Goal: Task Accomplishment & Management: Manage account settings

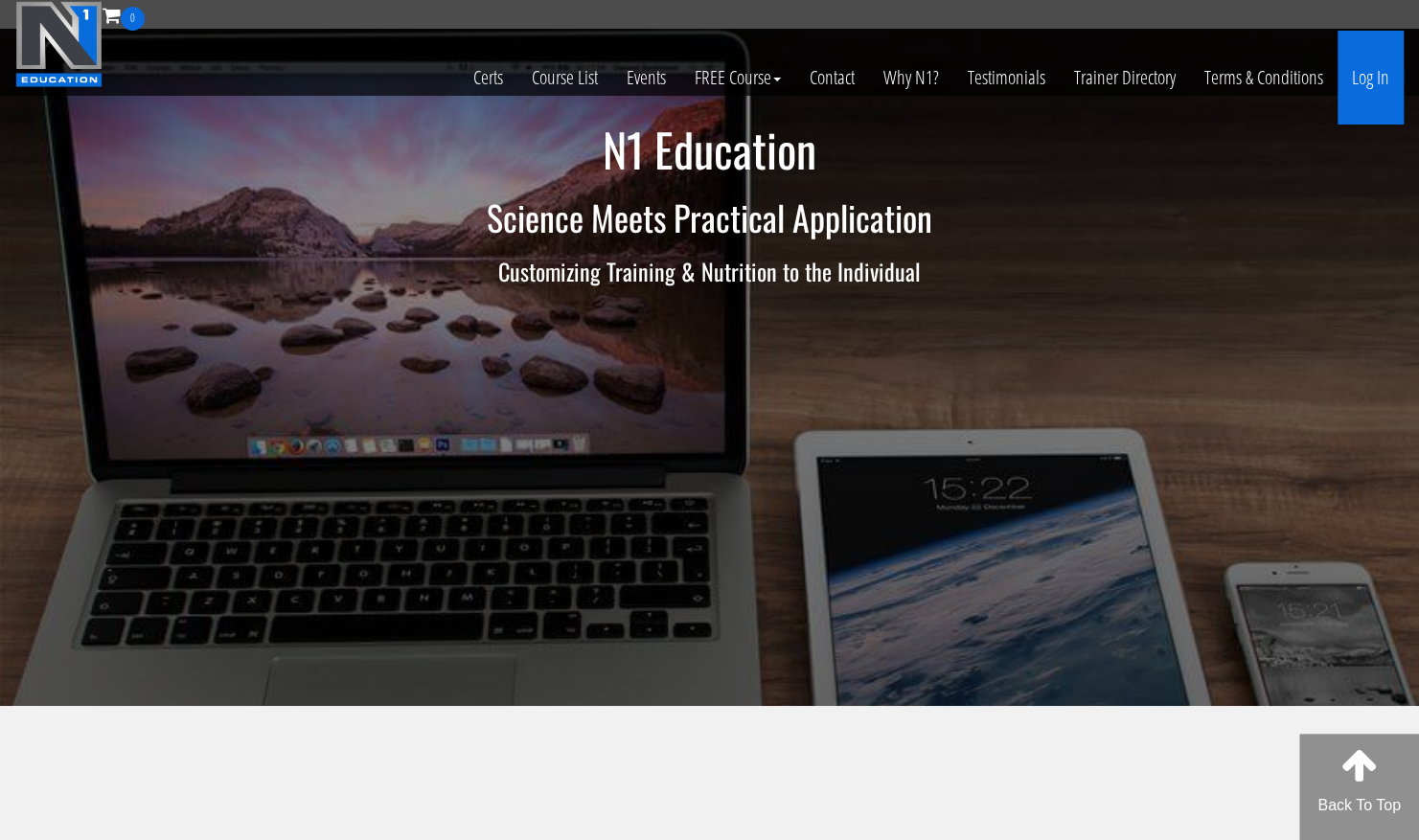
click at [1386, 78] on link "Log In" at bounding box center [1370, 78] width 66 height 94
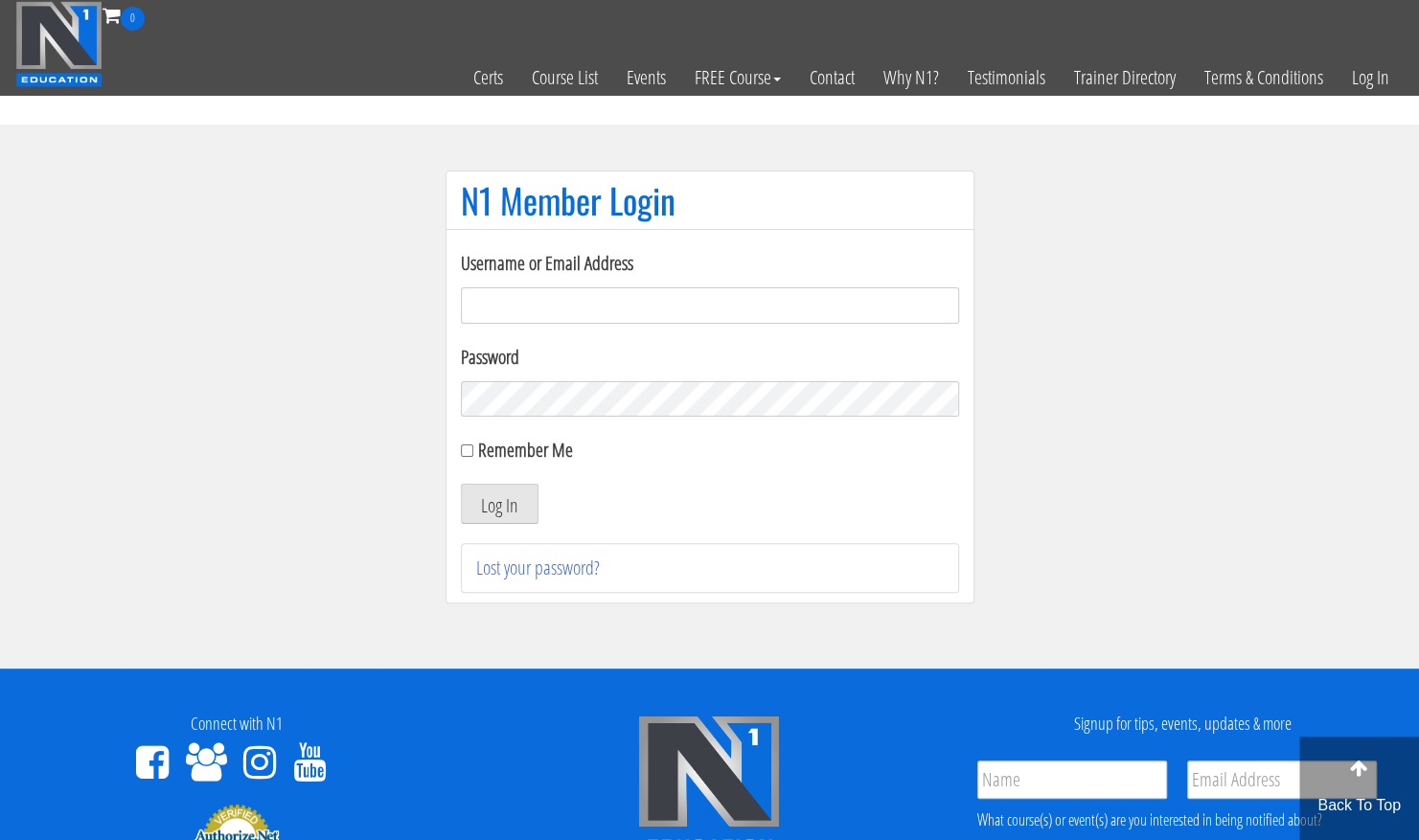
click at [583, 301] on input "Username or Email Address" at bounding box center [709, 306] width 498 height 36
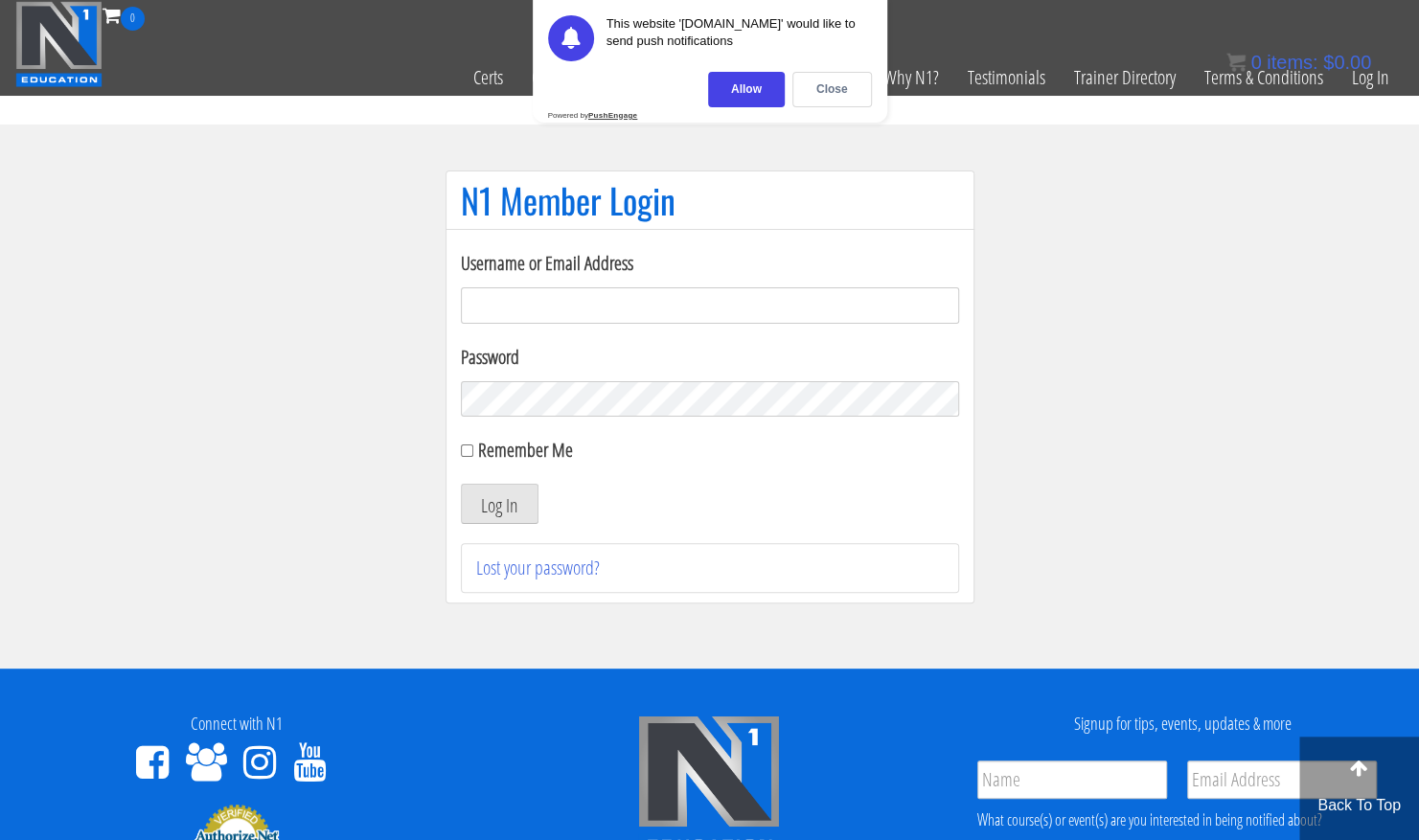
type input "maxdevers8@uky.edu"
click at [575, 419] on form "Username or Email Address maxdevers8@uky.edu Password Remember Me Log In" at bounding box center [709, 386] width 498 height 275
click at [494, 490] on button "Log In" at bounding box center [499, 503] width 78 height 40
click at [467, 452] on input "Remember Me" at bounding box center [466, 450] width 12 height 12
checkbox input "true"
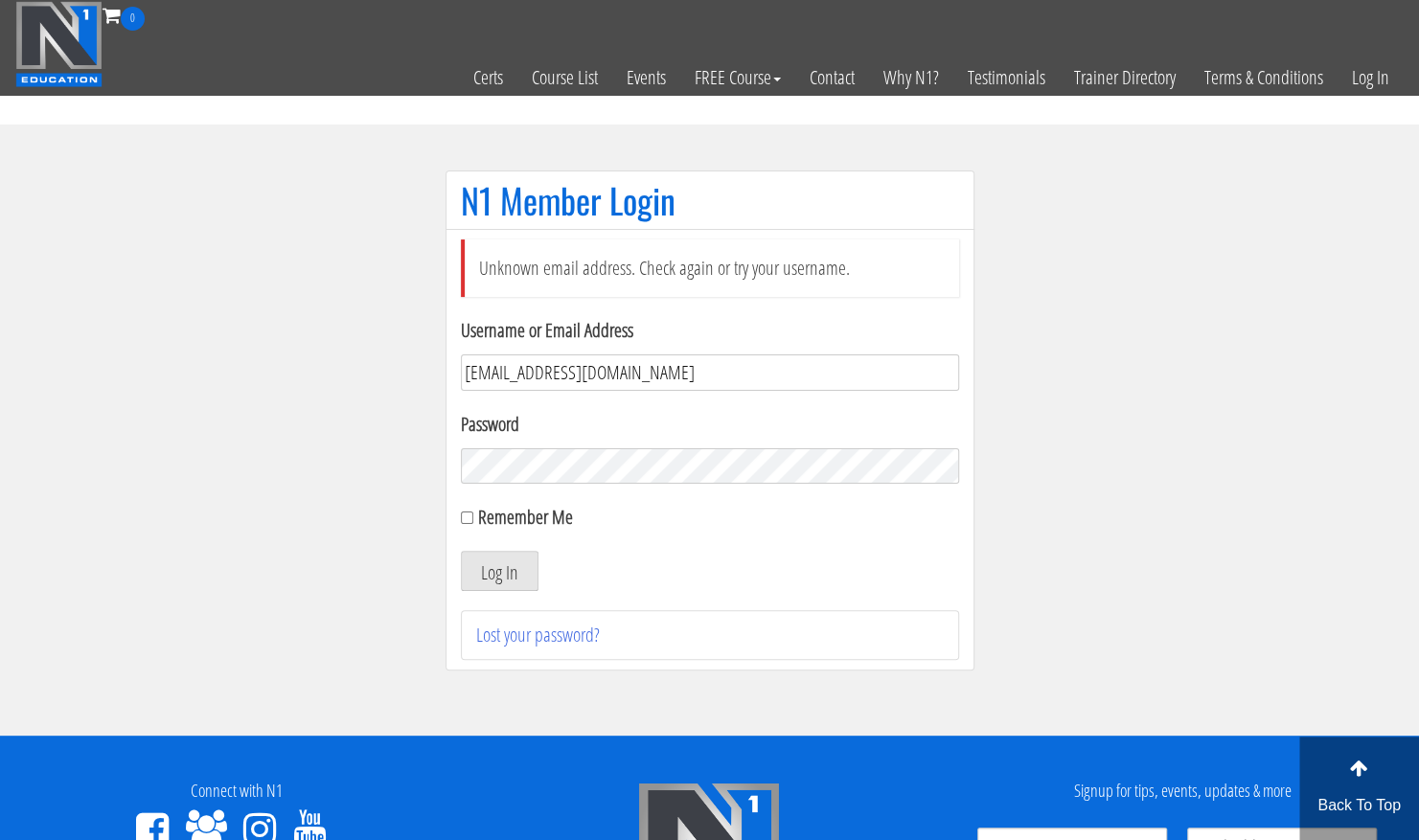
click at [648, 375] on input "[EMAIL_ADDRESS][DOMAIN_NAME]" at bounding box center [709, 372] width 498 height 36
type input "m"
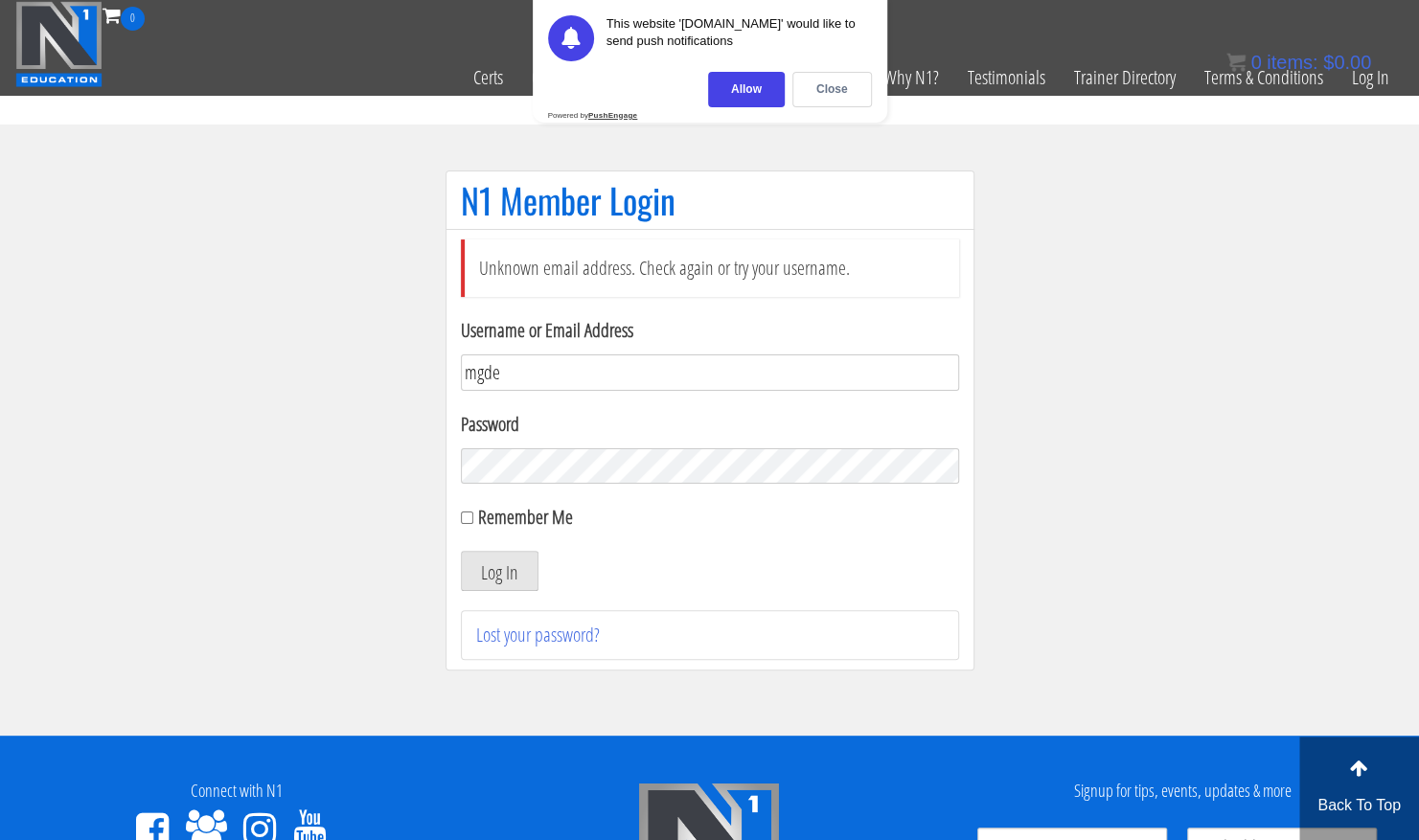
type input "mgde239@uky.edu"
click at [492, 576] on button "Log In" at bounding box center [499, 571] width 78 height 40
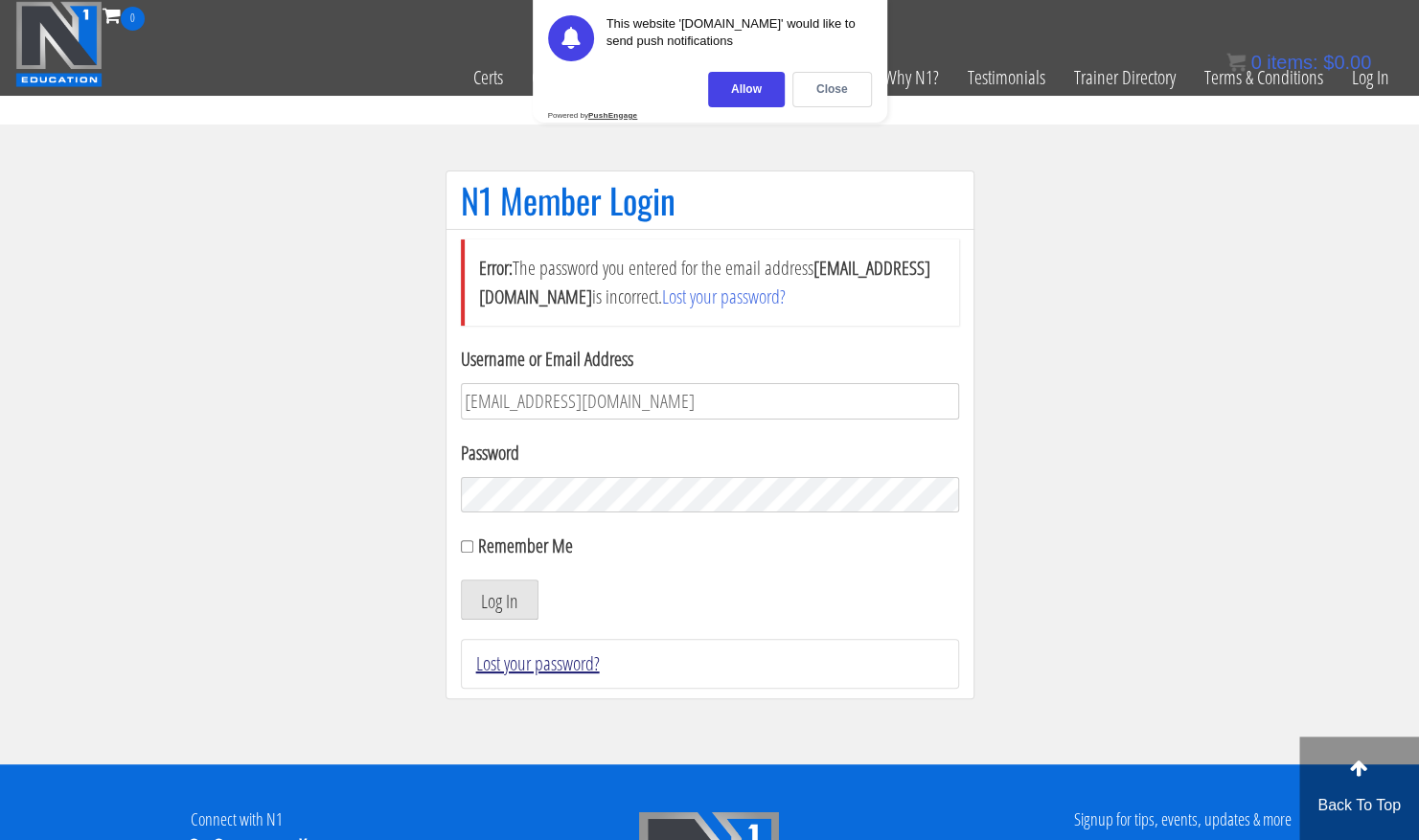
click at [554, 658] on link "Lost your password?" at bounding box center [537, 663] width 124 height 26
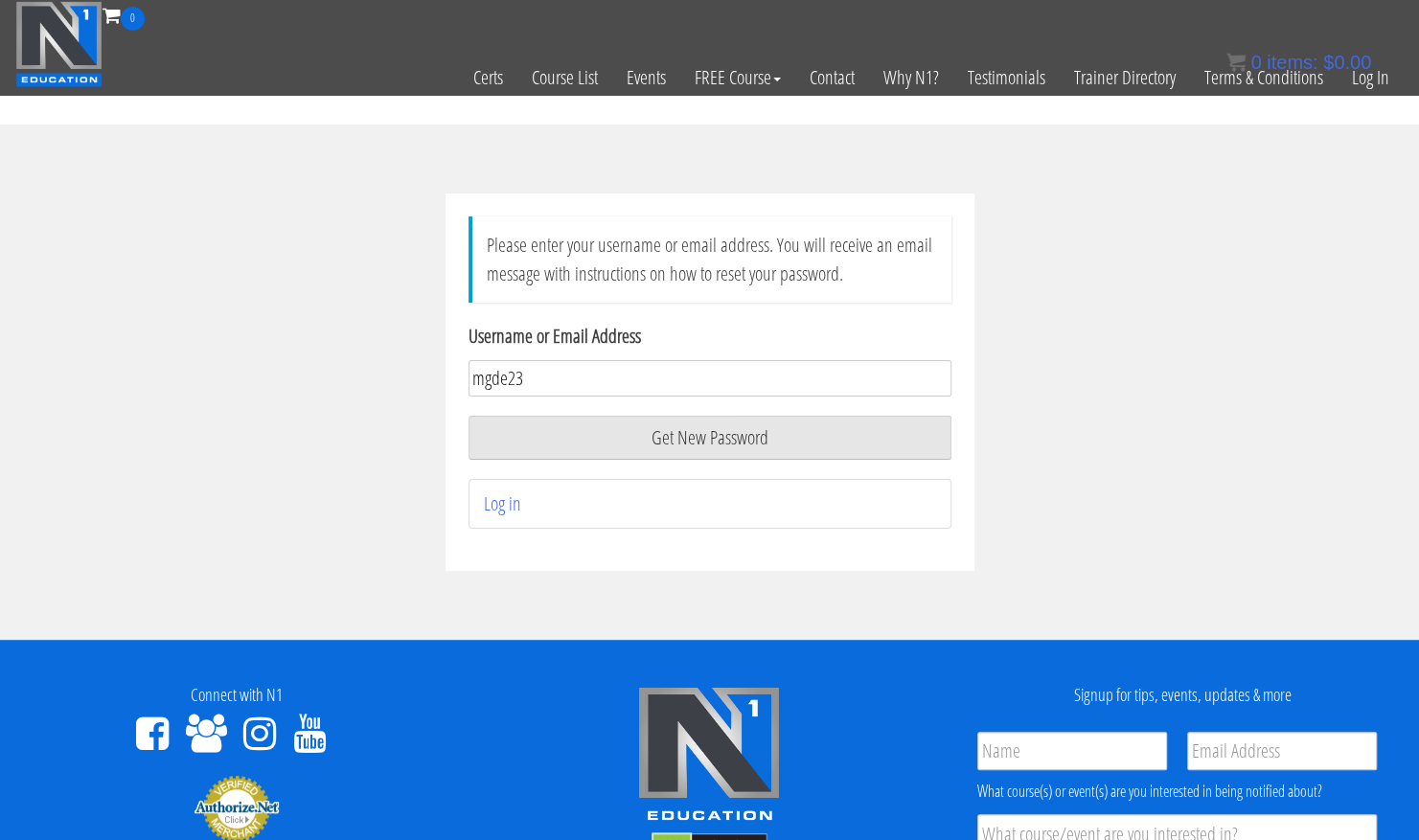
type input "mgde239@uky.edu"
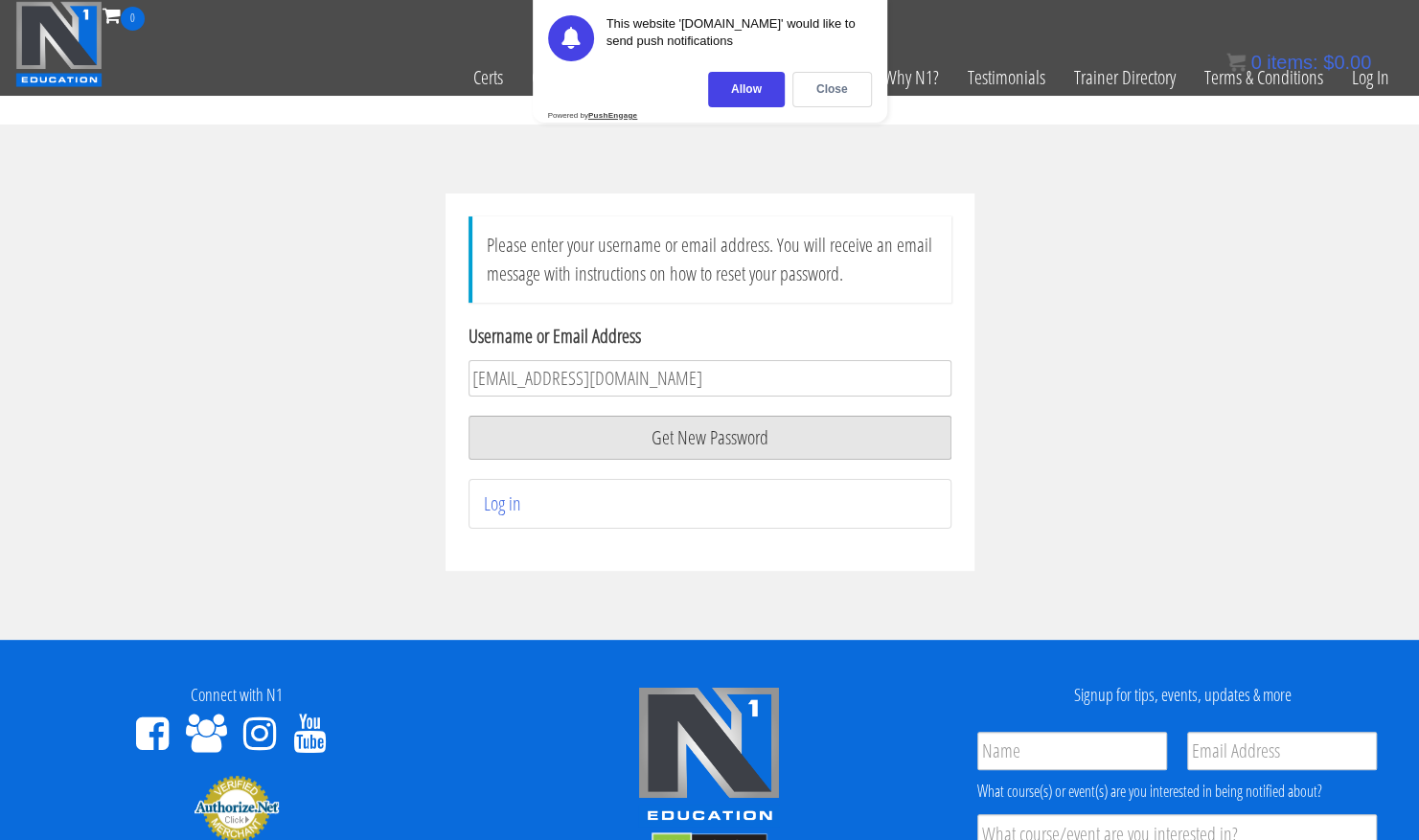
click at [674, 435] on button "Get New Password" at bounding box center [709, 437] width 483 height 44
click at [830, 82] on div "Close" at bounding box center [832, 89] width 80 height 35
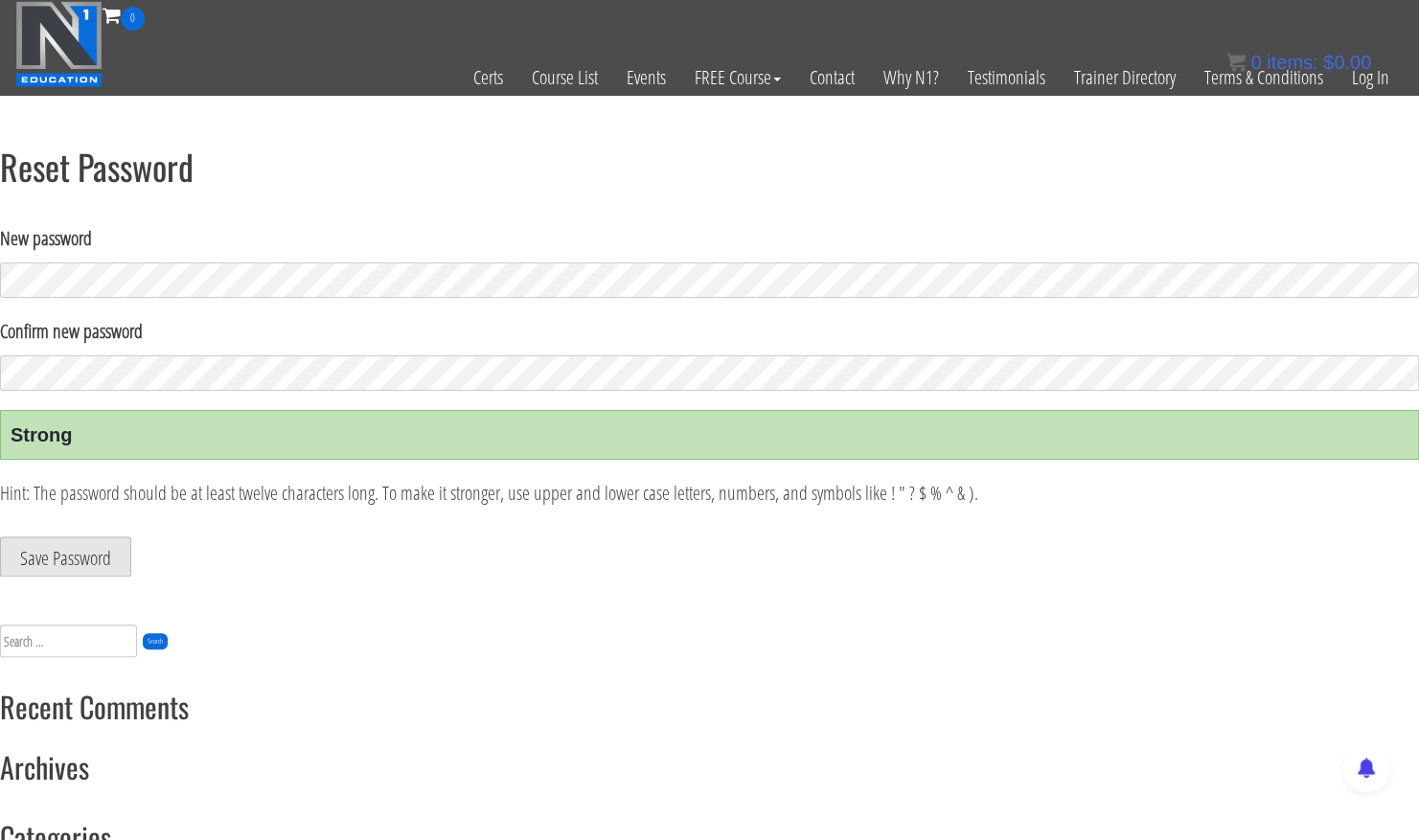
click at [76, 551] on button "Save Password" at bounding box center [65, 556] width 131 height 40
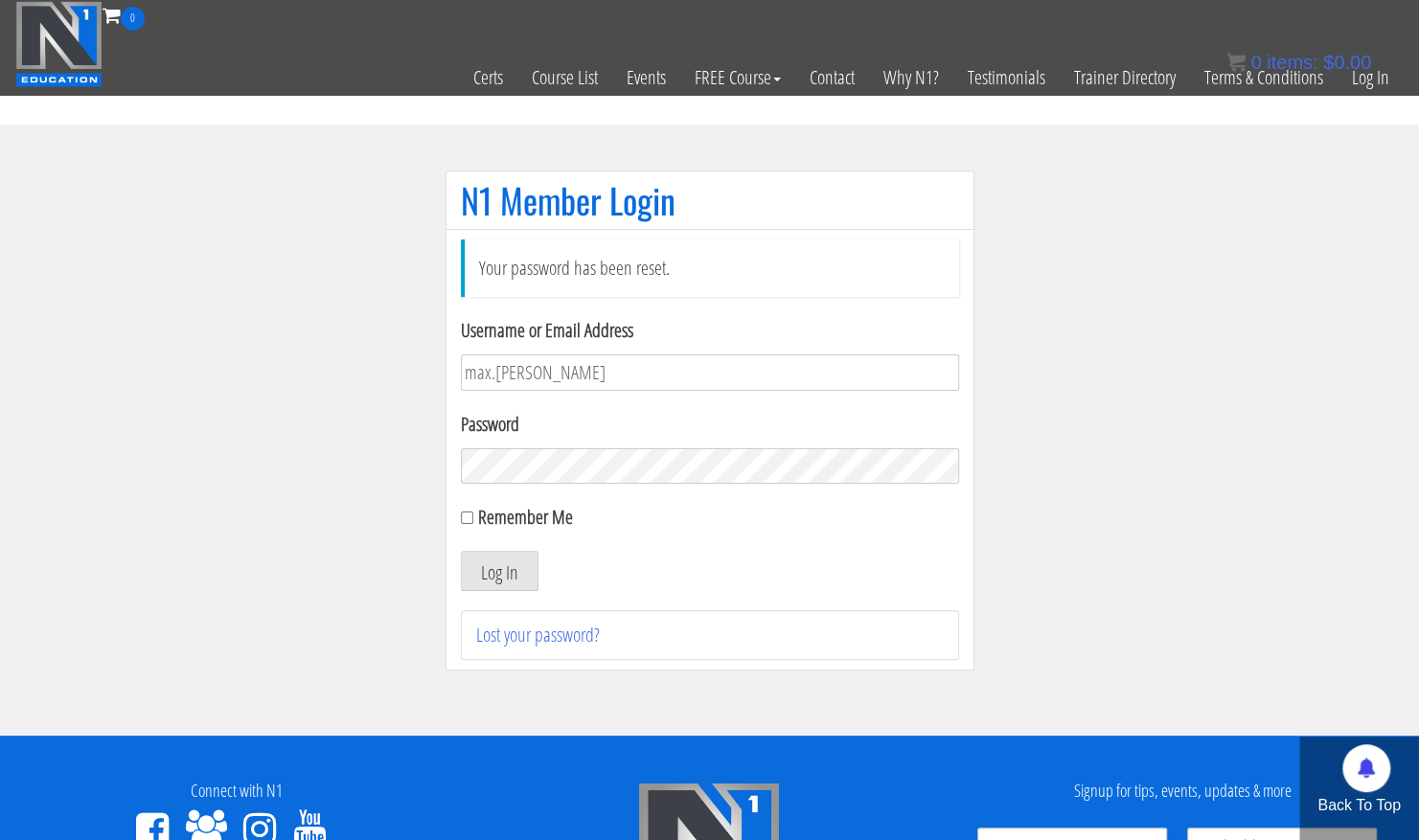
type input "max.[PERSON_NAME]"
click at [488, 555] on button "Log In" at bounding box center [499, 571] width 78 height 40
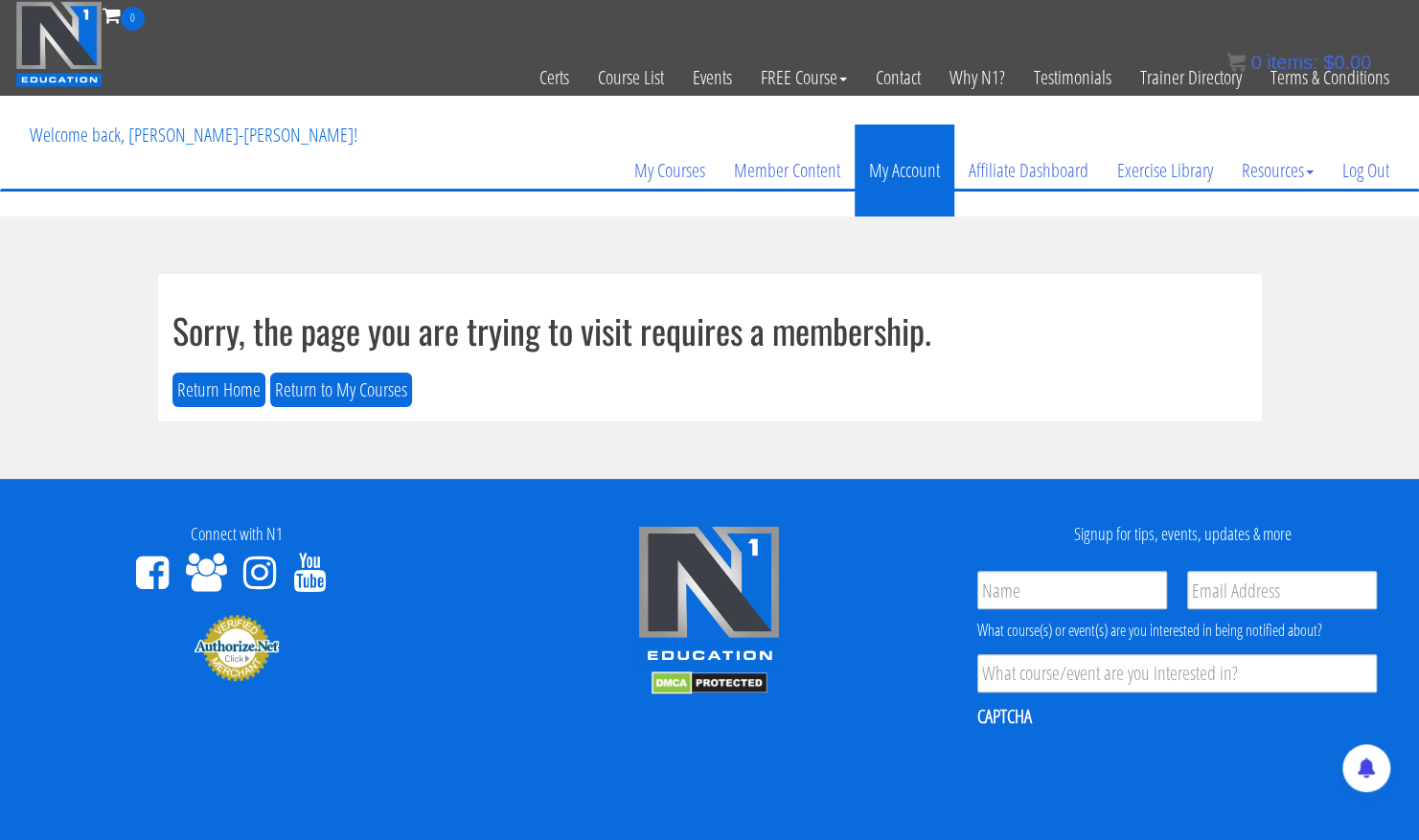
click at [887, 175] on link "My Account" at bounding box center [905, 171] width 100 height 92
click at [95, 134] on p "Welcome back, [PERSON_NAME]-[PERSON_NAME]!" at bounding box center [193, 135] width 356 height 77
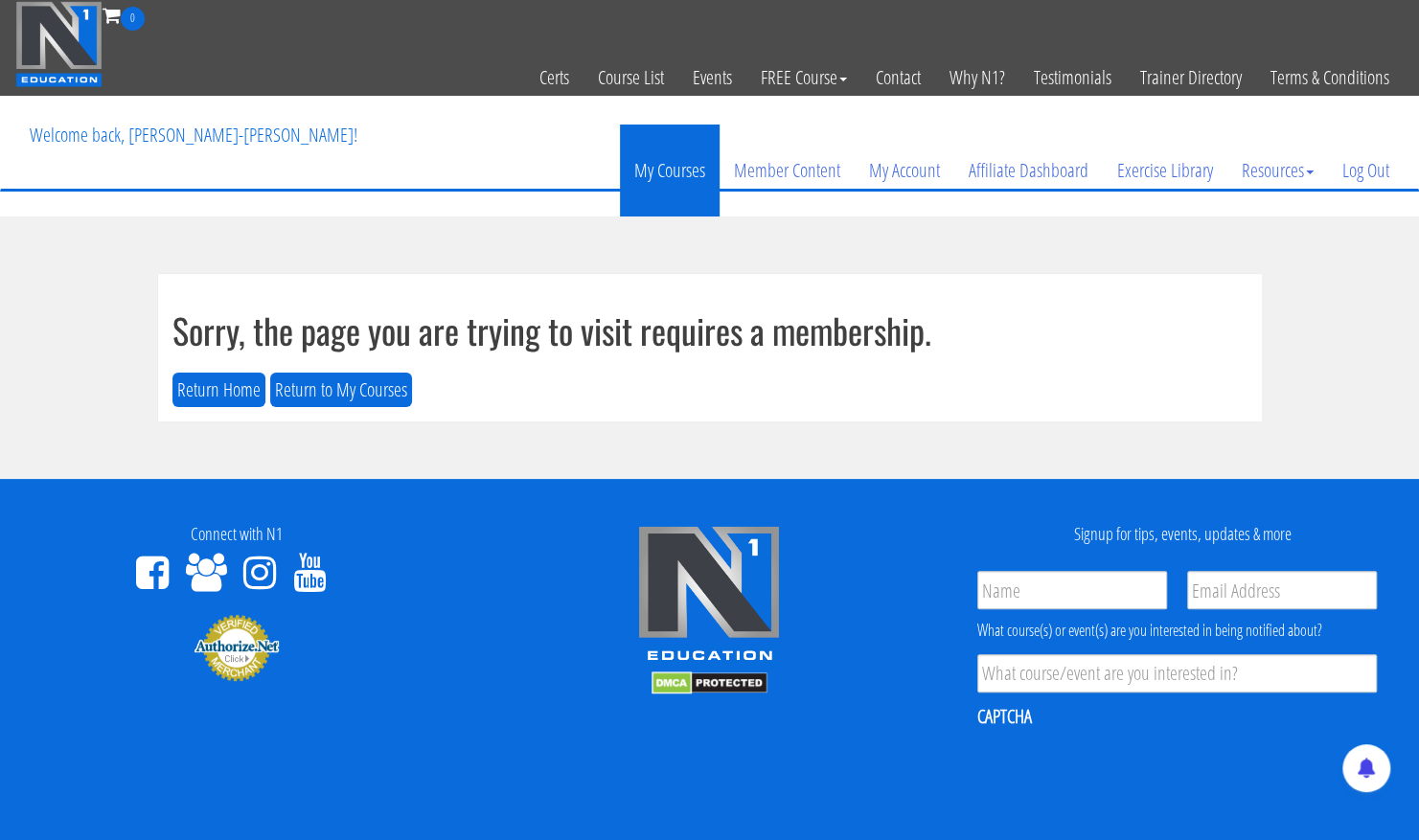
click at [645, 171] on link "My Courses" at bounding box center [670, 171] width 100 height 92
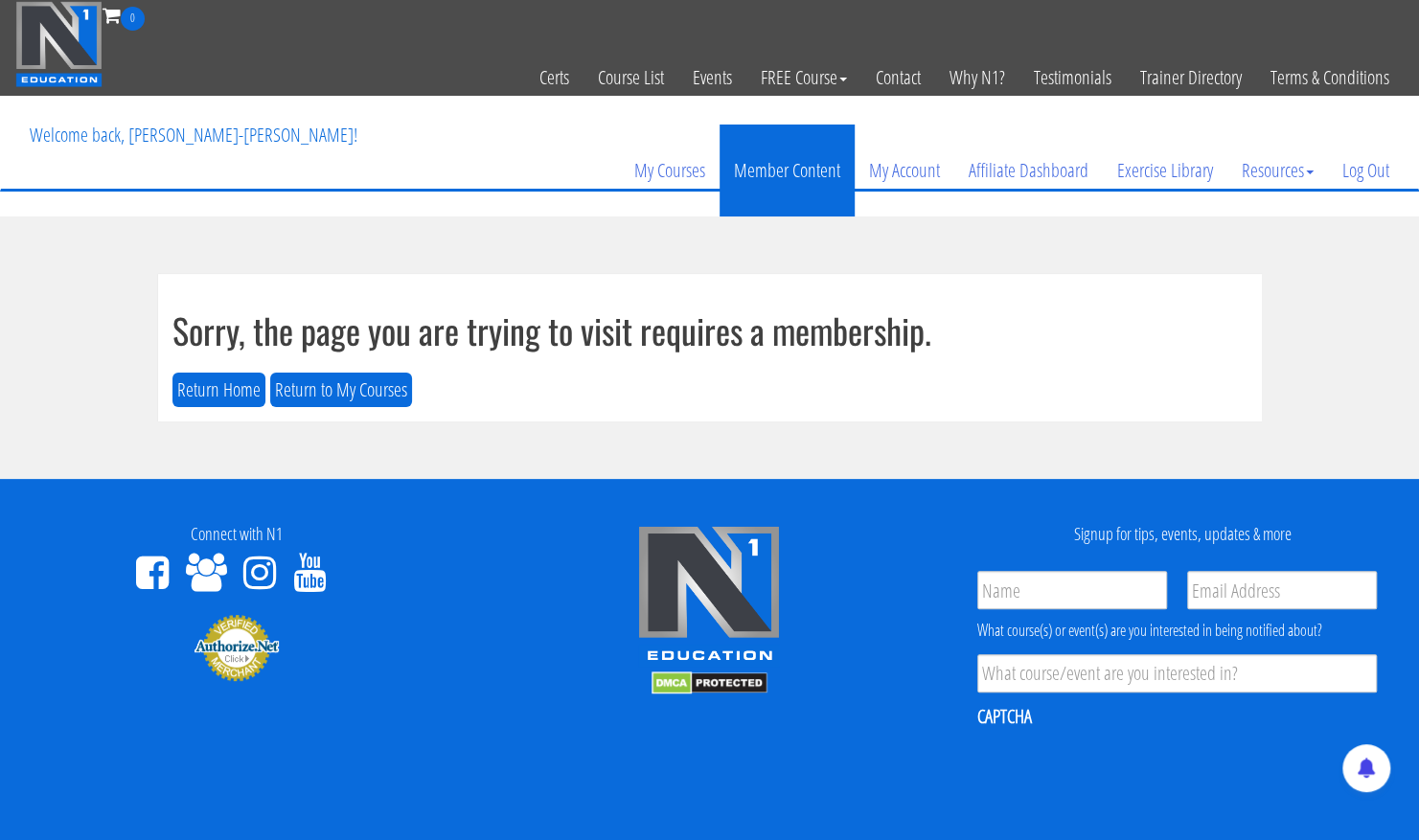
click at [789, 184] on link "Member Content" at bounding box center [787, 171] width 135 height 92
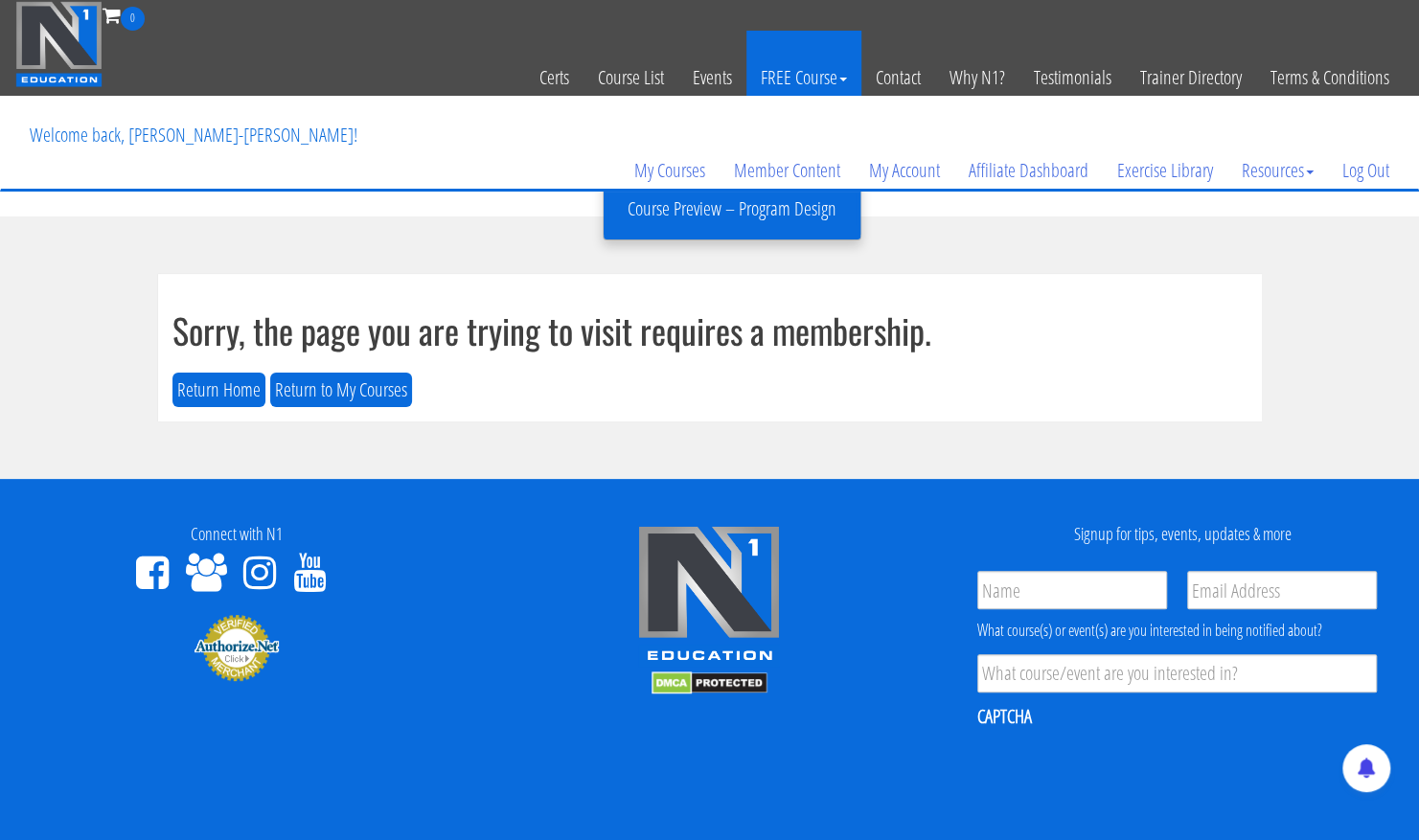
click at [830, 85] on link "FREE Course" at bounding box center [804, 78] width 115 height 94
